Goal: Information Seeking & Learning: Learn about a topic

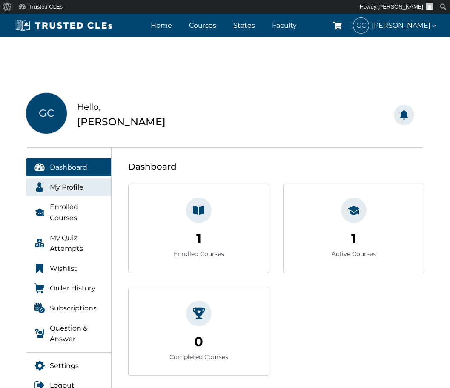
click at [77, 188] on span "My Profile" at bounding box center [67, 187] width 34 height 11
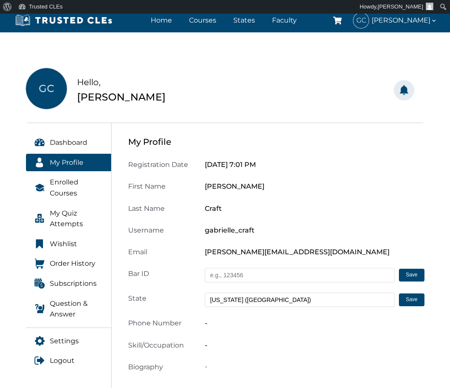
scroll to position [43, 0]
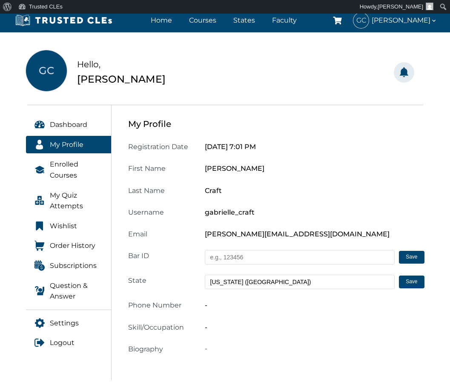
click at [308, 257] on input "text" at bounding box center [300, 257] width 190 height 14
paste input "1021048"
type input "1021048"
click at [416, 257] on button "Save" at bounding box center [411, 257] width 25 height 13
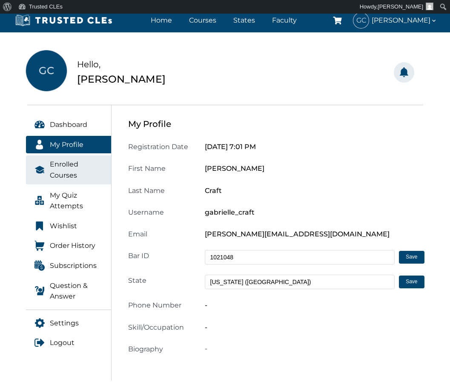
click at [69, 169] on span "Enrolled Courses" at bounding box center [76, 170] width 53 height 22
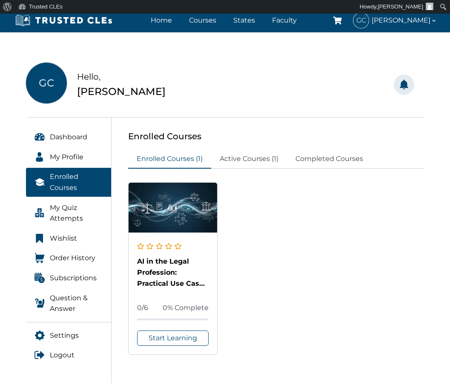
scroll to position [43, 0]
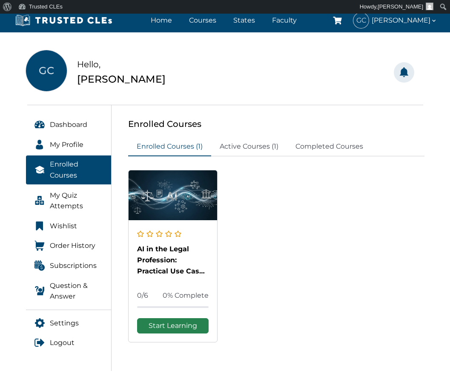
click at [188, 325] on link "Start Learning" at bounding box center [173, 325] width 72 height 15
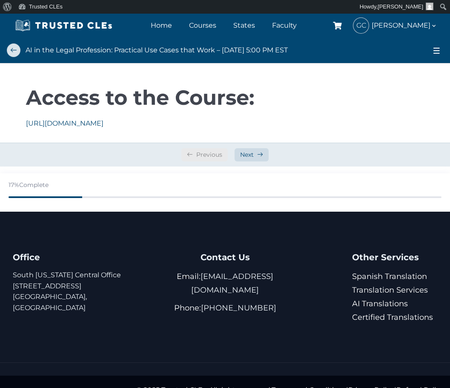
click at [13, 48] on link at bounding box center [14, 50] width 14 height 14
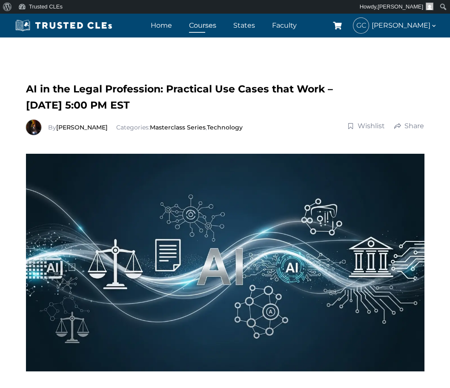
click at [202, 24] on link "Courses" at bounding box center [202, 25] width 31 height 12
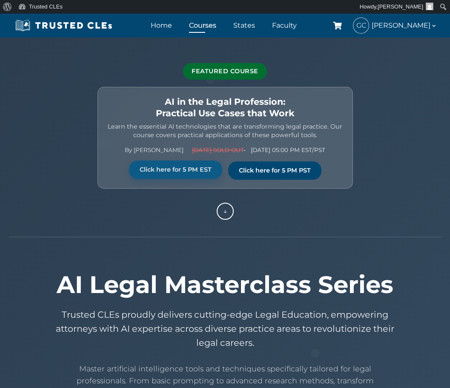
click at [200, 169] on link "Click here for 5 PM EST" at bounding box center [175, 169] width 93 height 18
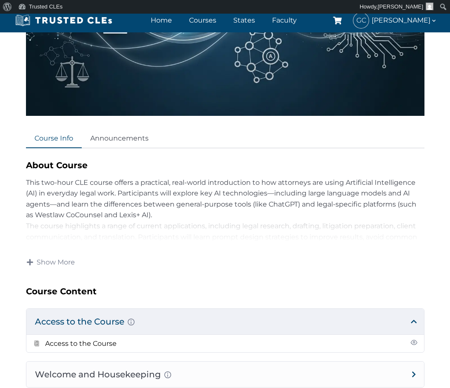
scroll to position [298, 0]
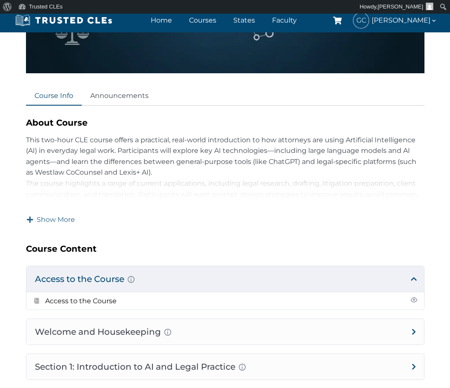
click at [48, 218] on span "Show More" at bounding box center [56, 219] width 38 height 9
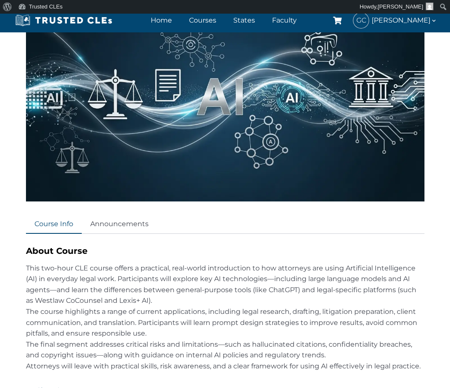
scroll to position [0, 0]
